Goal: Contribute content: Add original content to the website for others to see

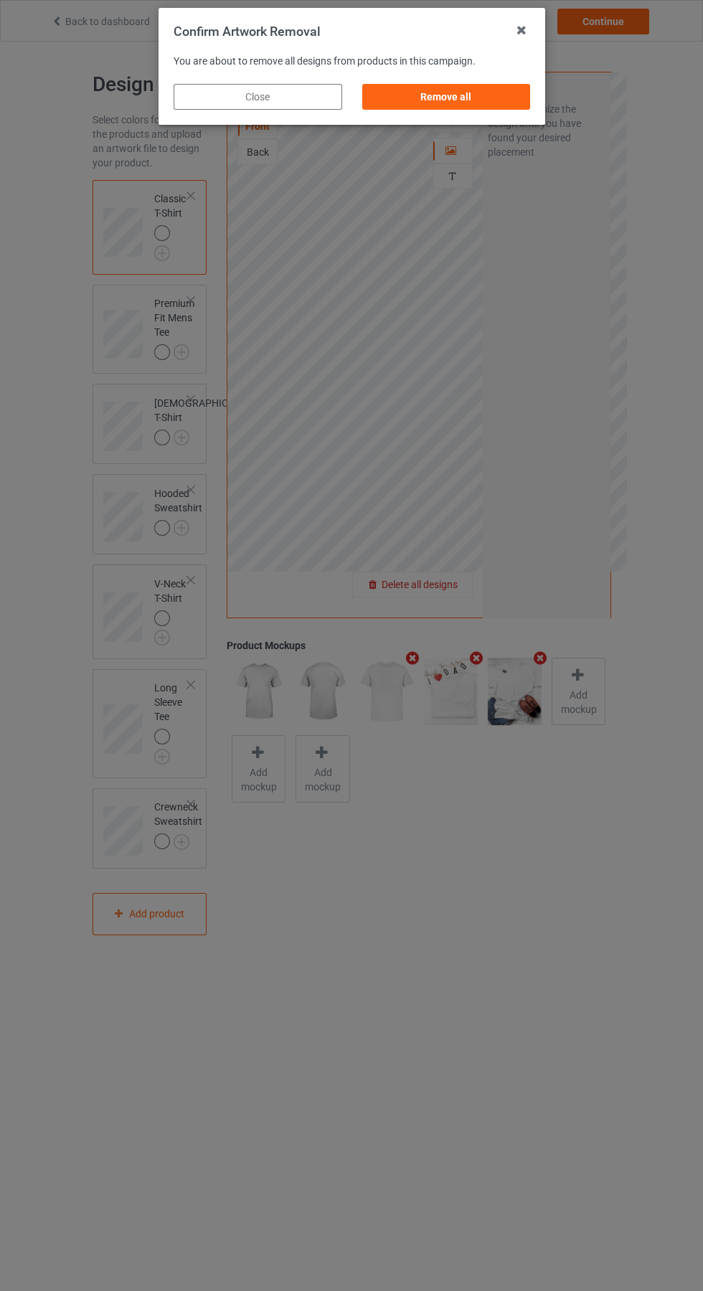
click at [425, 92] on div "Remove all" at bounding box center [446, 97] width 169 height 26
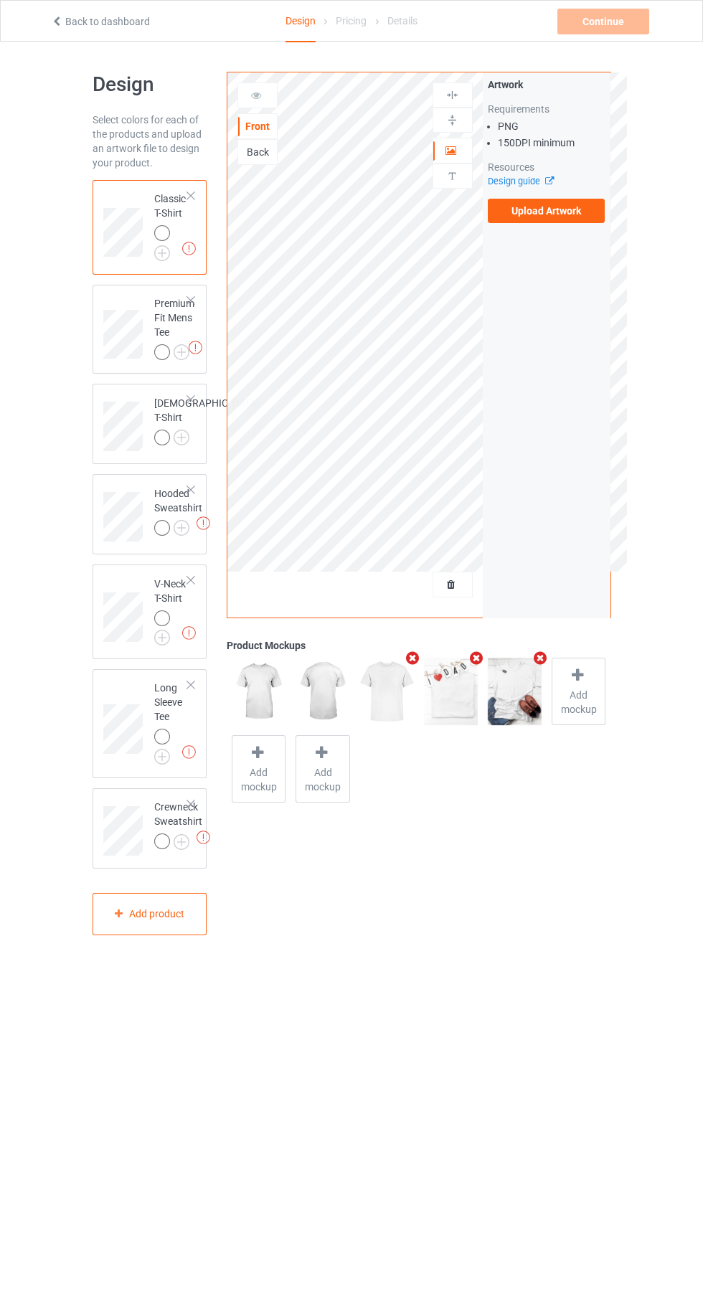
click at [560, 213] on label "Upload Artwork" at bounding box center [547, 211] width 118 height 24
click at [0, 0] on input "Upload Artwork" at bounding box center [0, 0] width 0 height 0
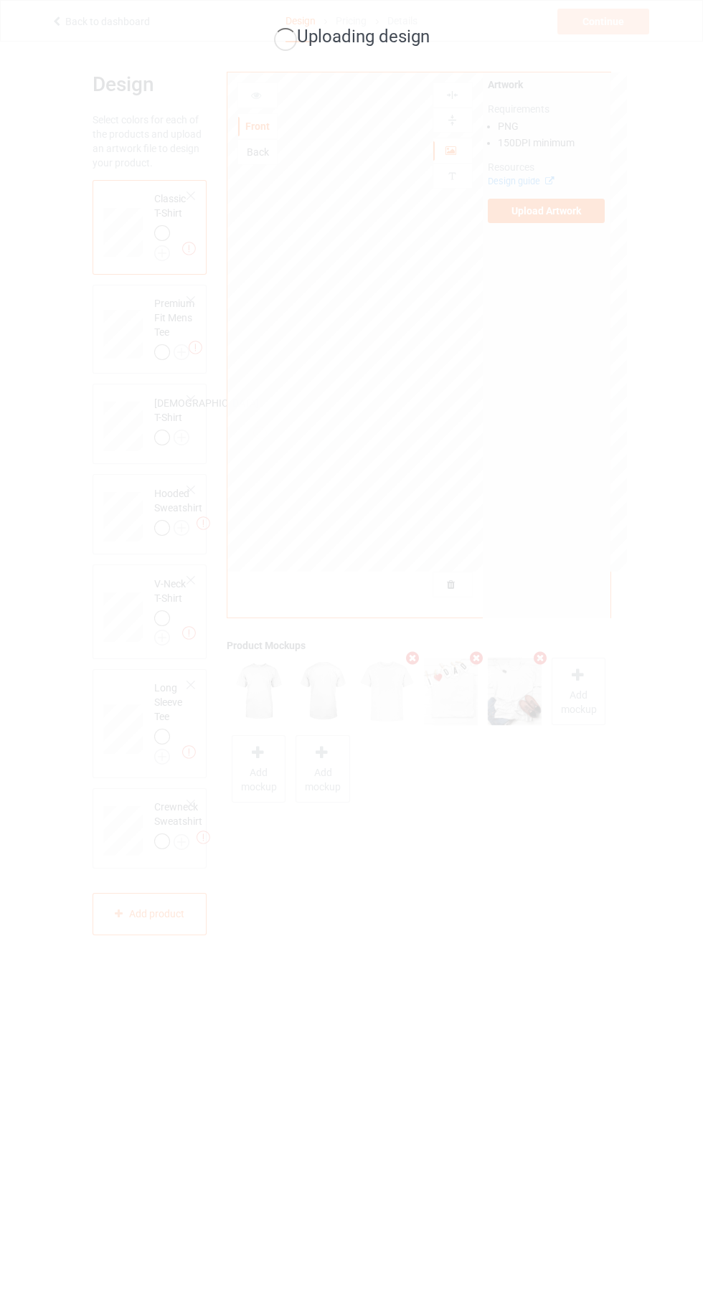
click at [479, 906] on div "Uploading design" at bounding box center [351, 645] width 703 height 1291
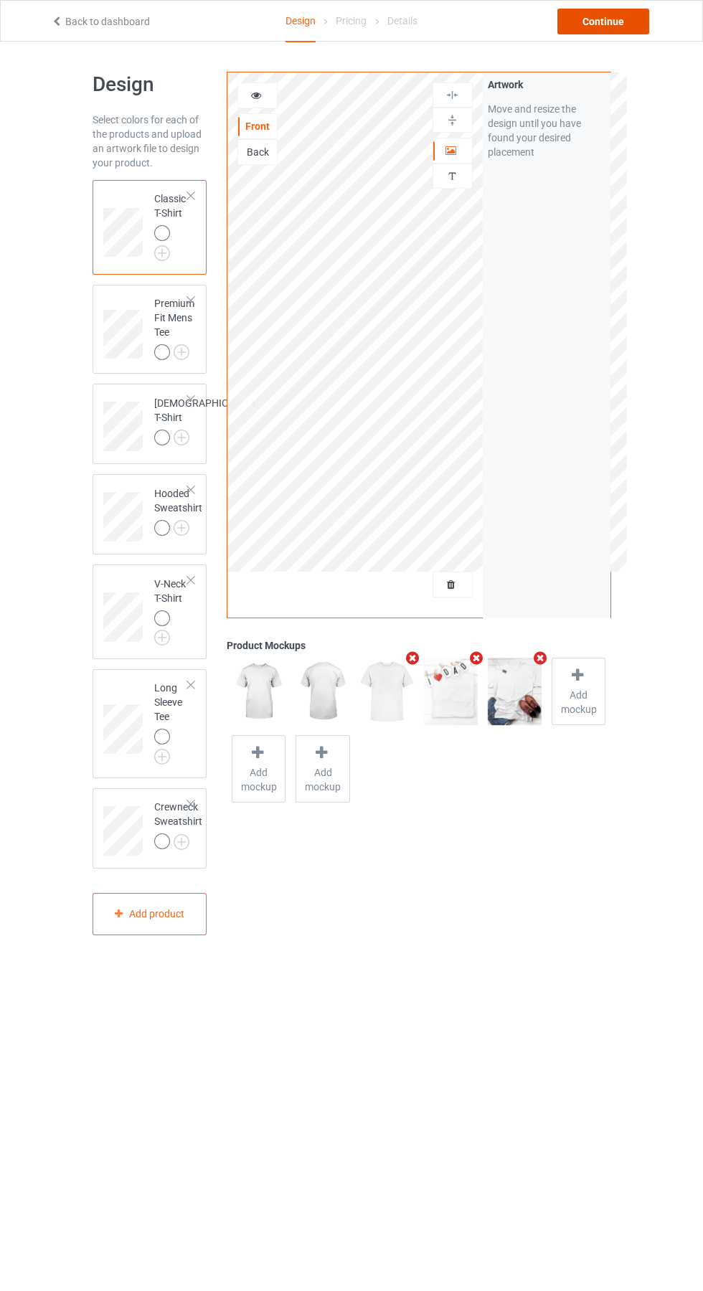
click at [606, 16] on div "Continue" at bounding box center [603, 22] width 92 height 26
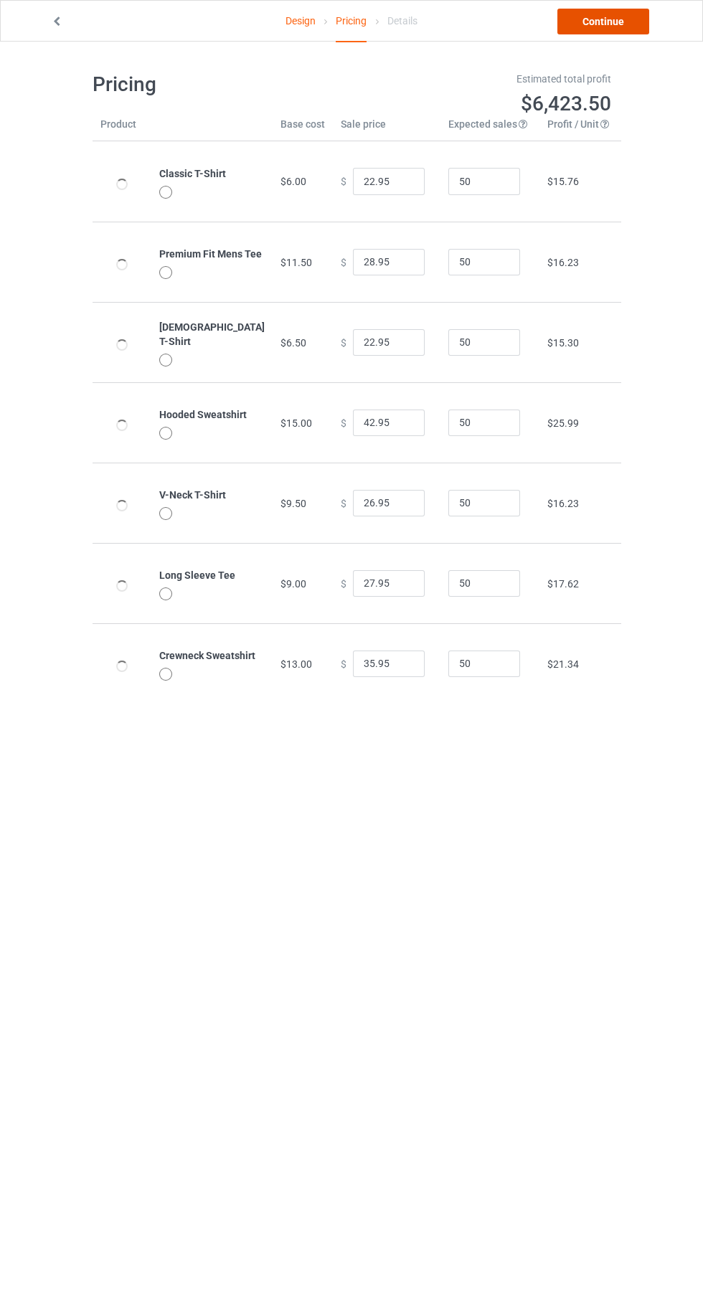
click at [622, 27] on link "Continue" at bounding box center [603, 22] width 92 height 26
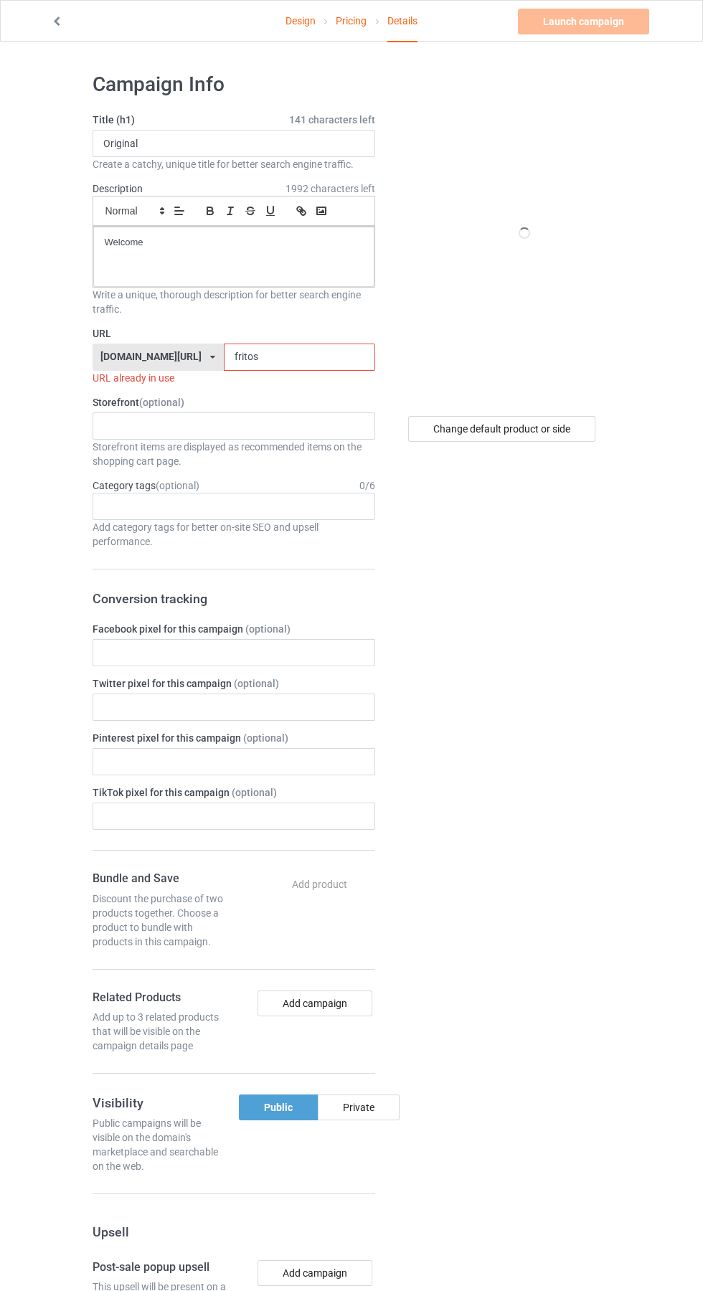
click at [314, 402] on label "Storefront (optional)" at bounding box center [234, 402] width 283 height 14
click at [293, 363] on input "fritos" at bounding box center [299, 357] width 151 height 27
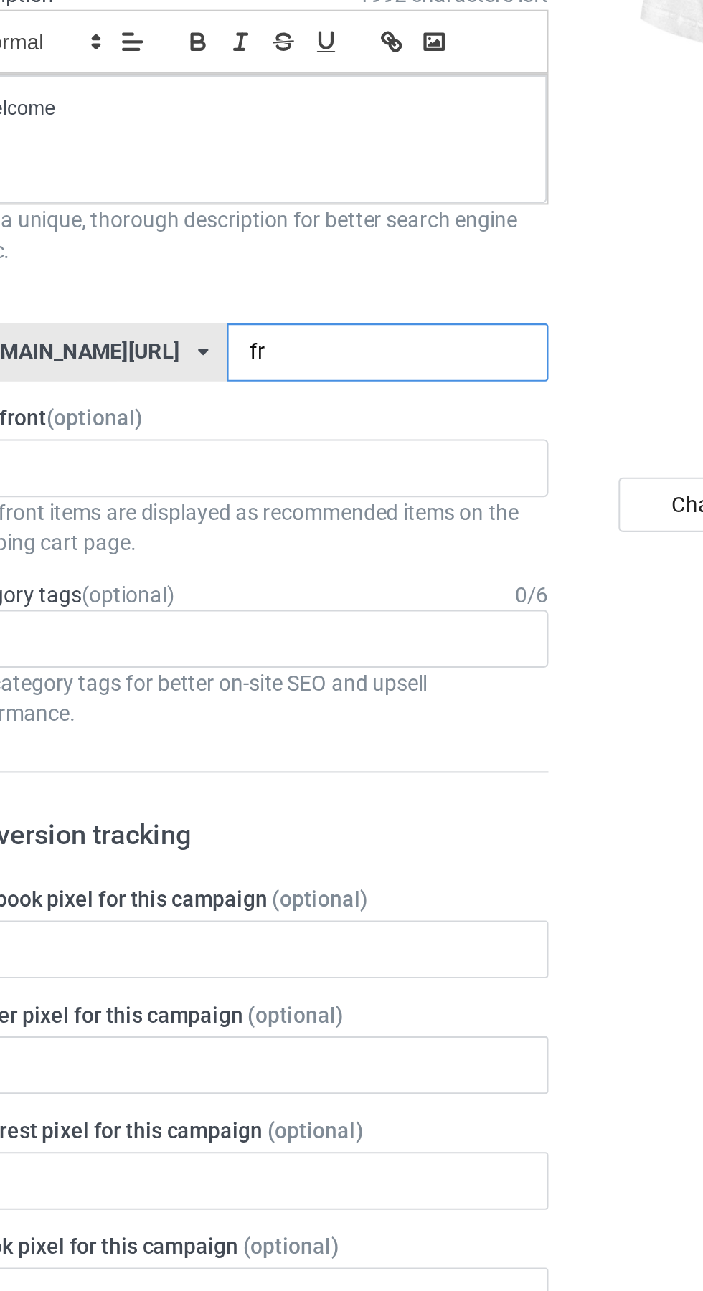
type input "f"
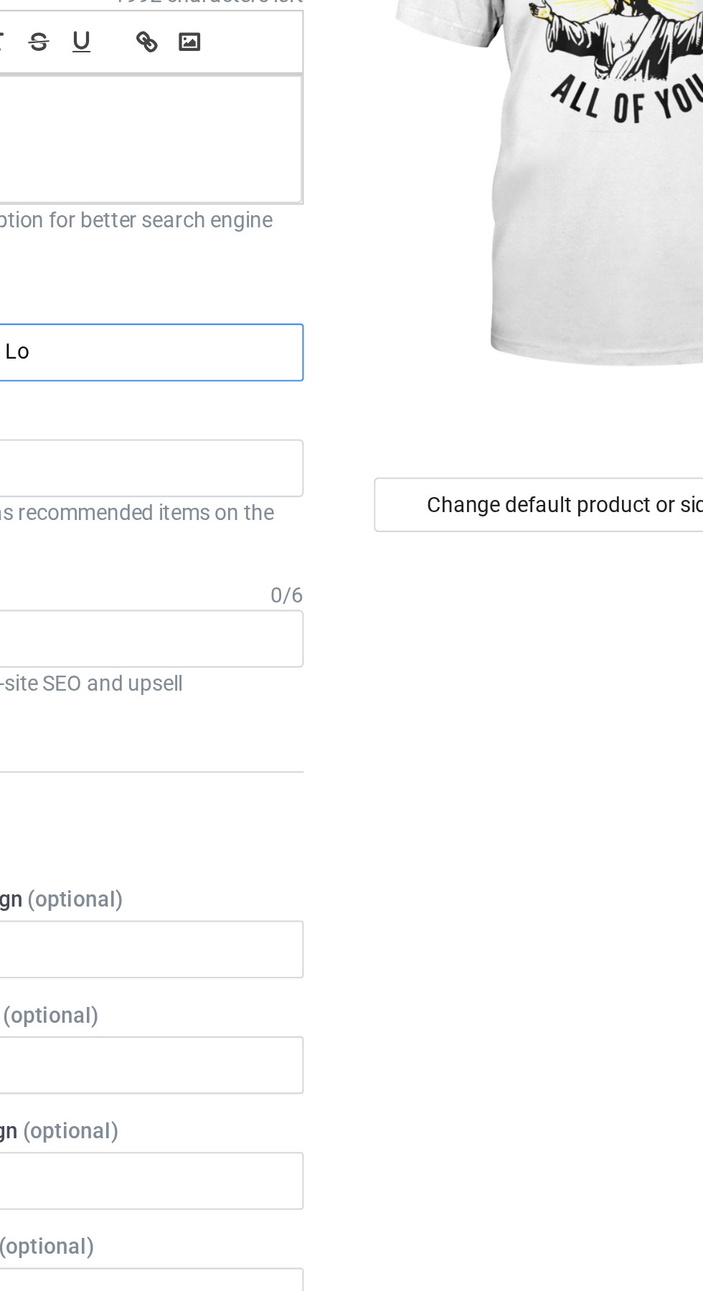
type input "Lof"
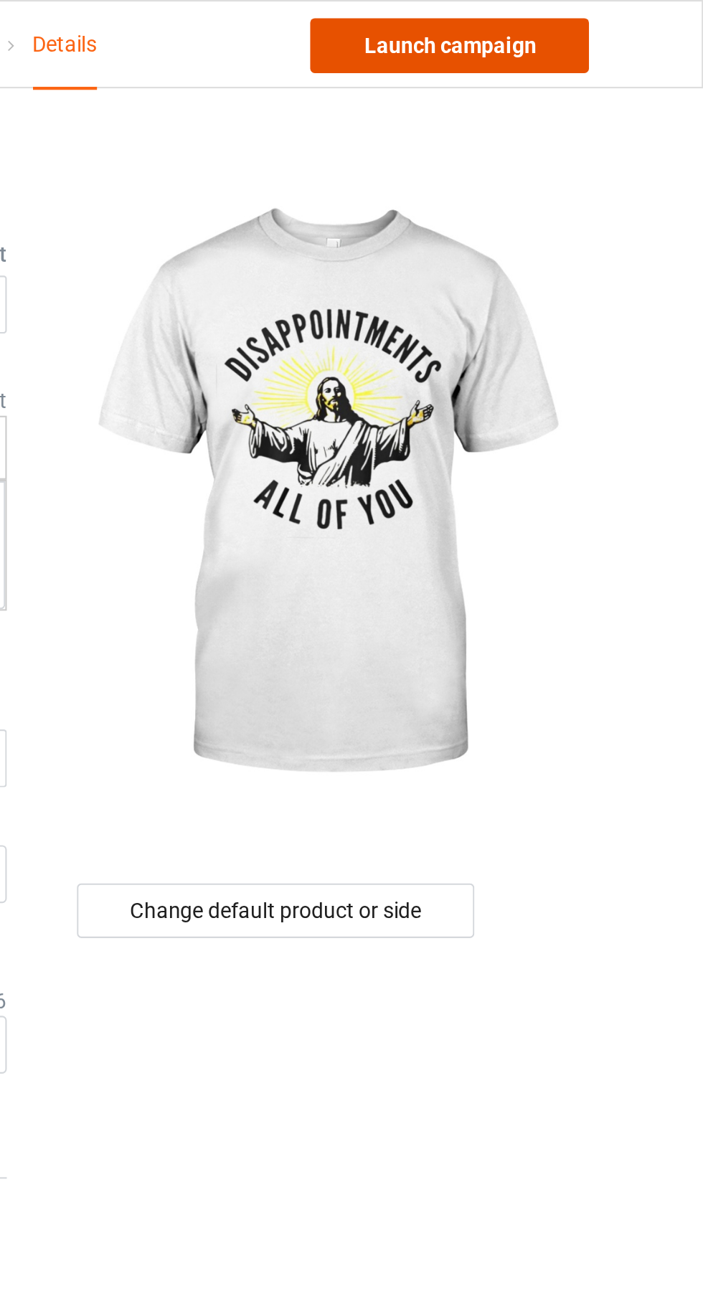
click at [616, 22] on link "Launch campaign" at bounding box center [583, 22] width 131 height 26
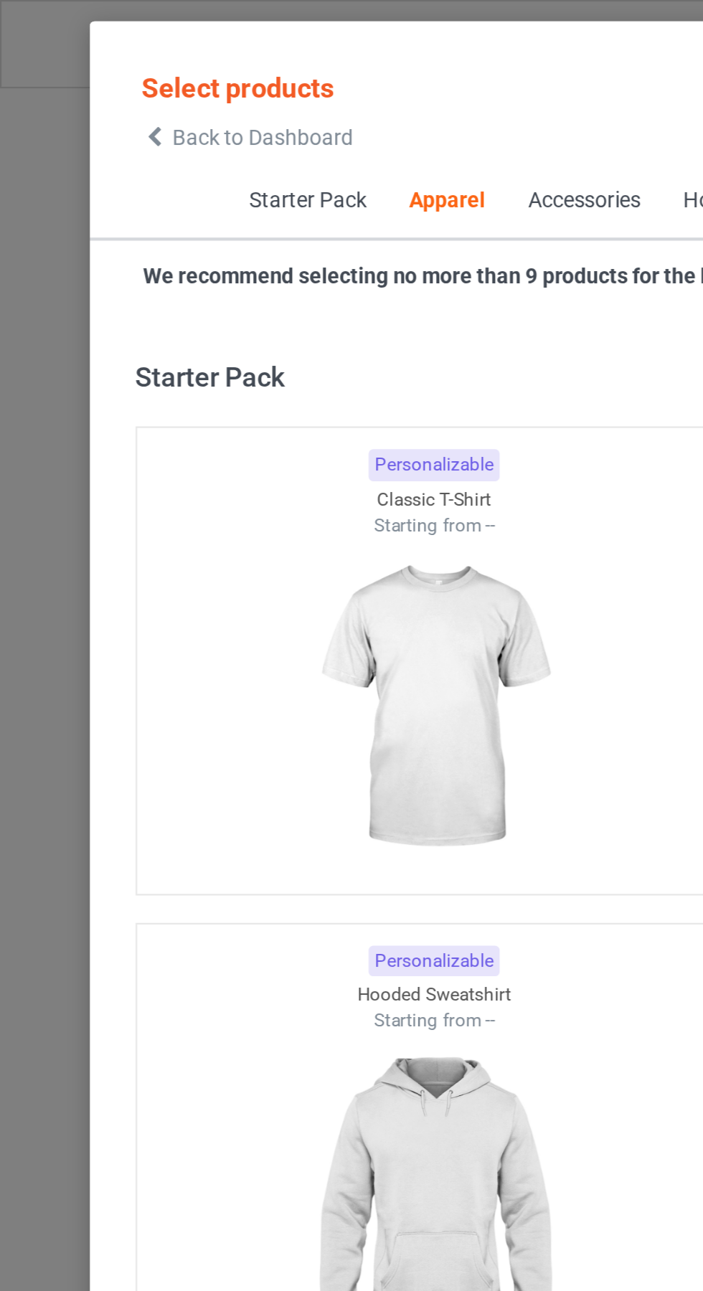
scroll to position [768, 0]
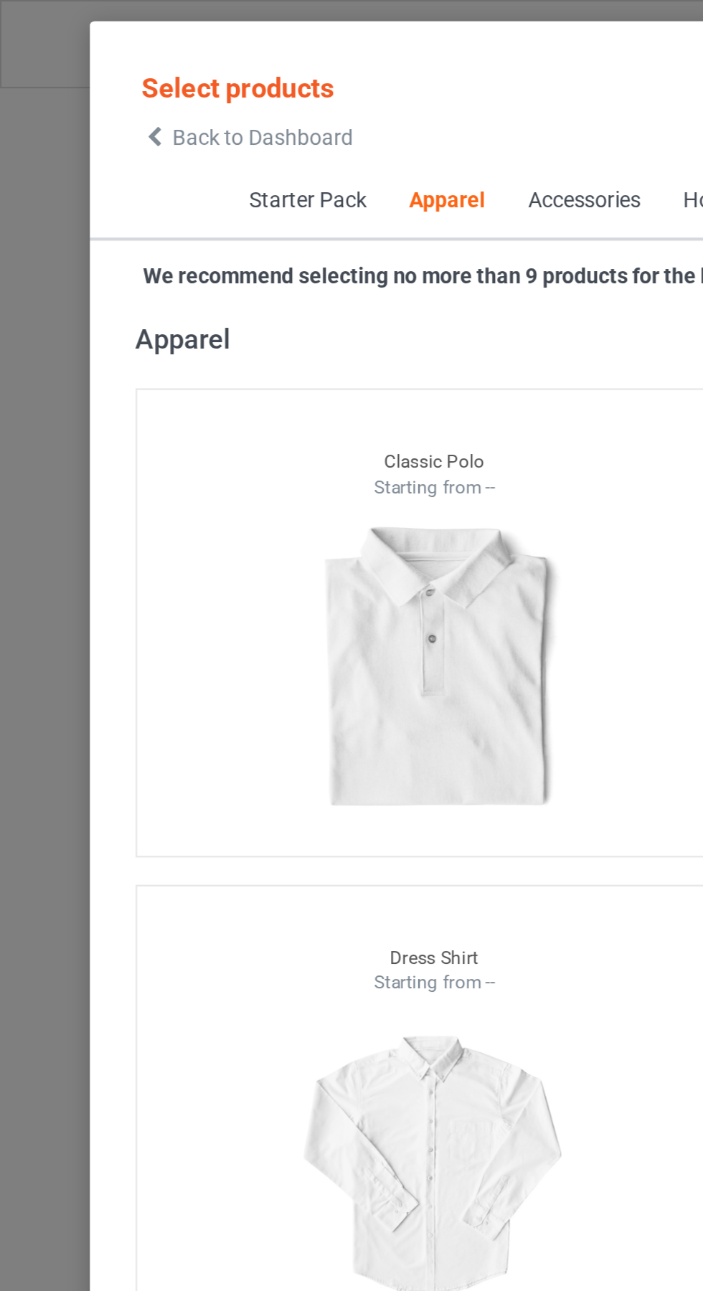
click at [89, 64] on span "Back to Dashboard" at bounding box center [123, 64] width 85 height 11
